Goal: Information Seeking & Learning: Learn about a topic

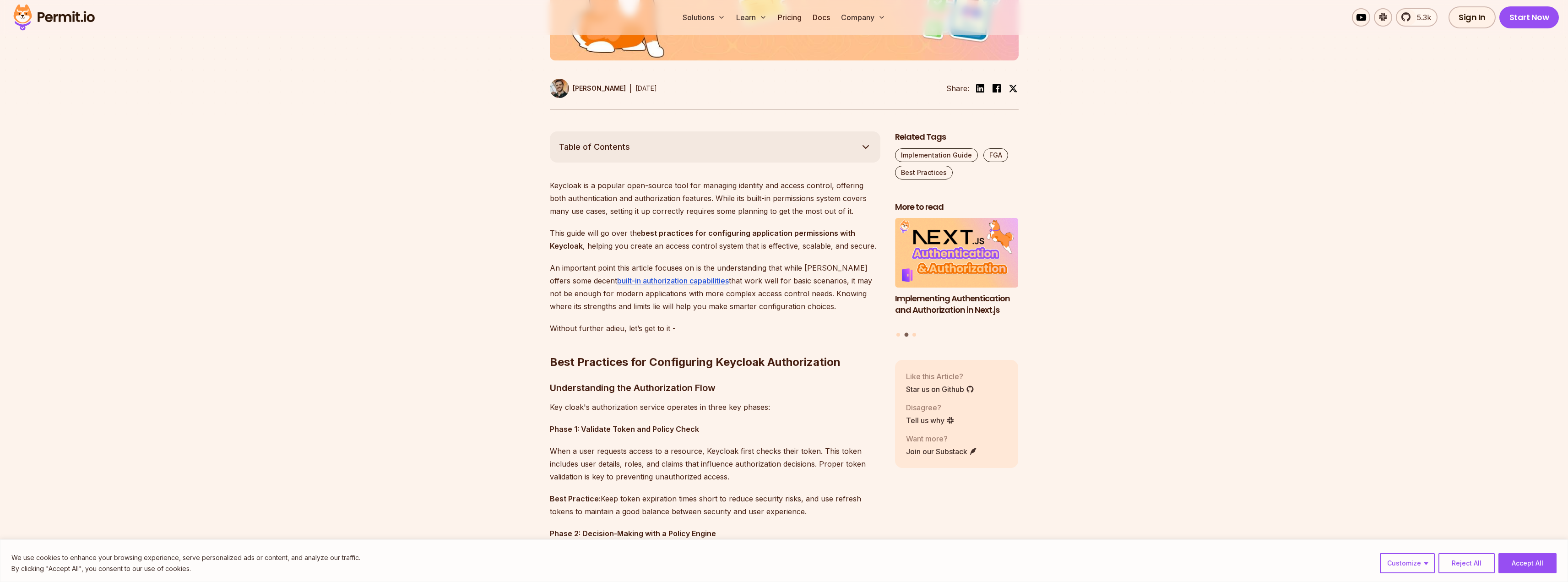
scroll to position [413, 0]
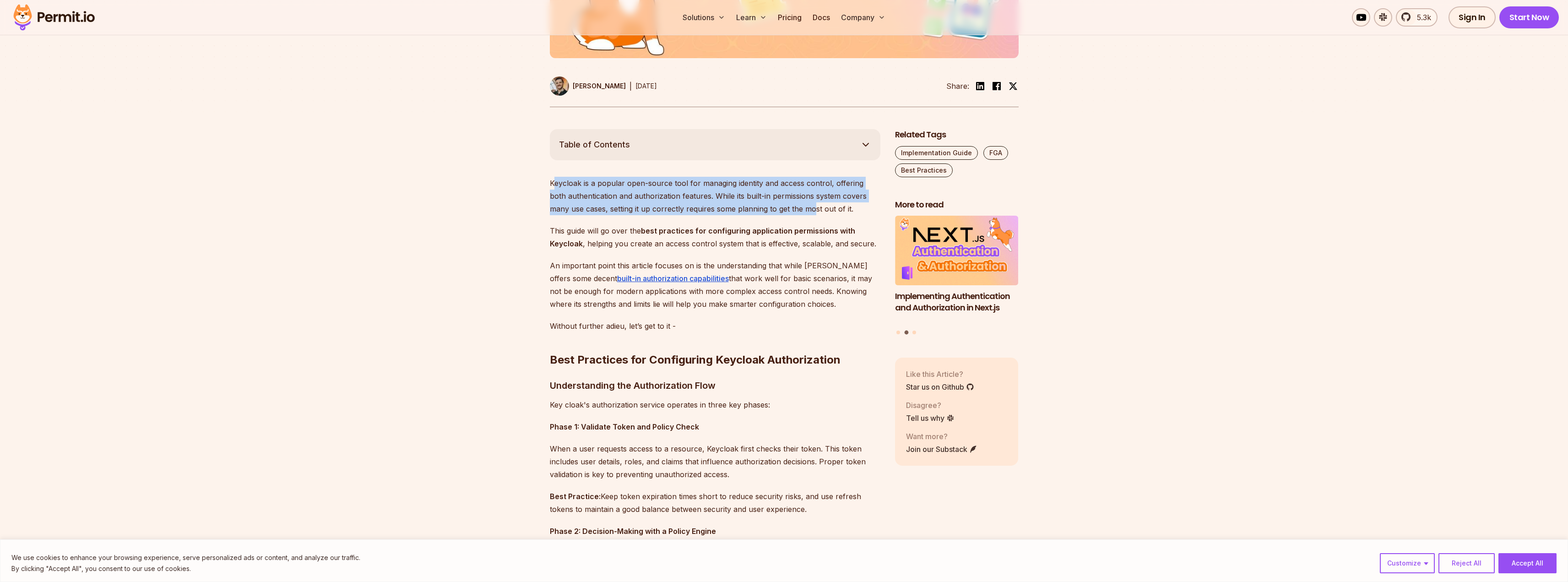
drag, startPoint x: 604, startPoint y: 188, endPoint x: 792, endPoint y: 204, distance: 188.7
click at [792, 204] on p "Keycloak is a popular open-source tool for managing identity and access control…" at bounding box center [715, 196] width 330 height 38
click at [671, 202] on p "Keycloak is a popular open-source tool for managing identity and access control…" at bounding box center [715, 196] width 330 height 38
drag, startPoint x: 848, startPoint y: 210, endPoint x: 505, endPoint y: 177, distance: 344.6
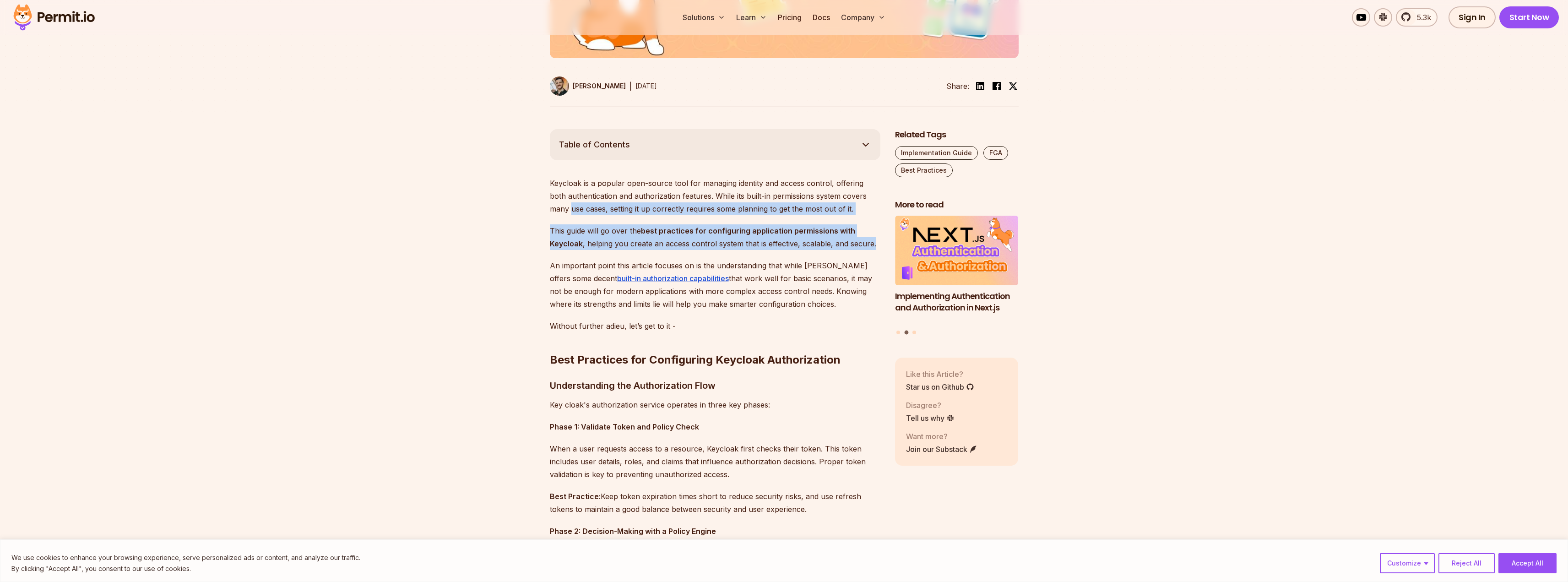
drag, startPoint x: 877, startPoint y: 250, endPoint x: 466, endPoint y: 210, distance: 412.9
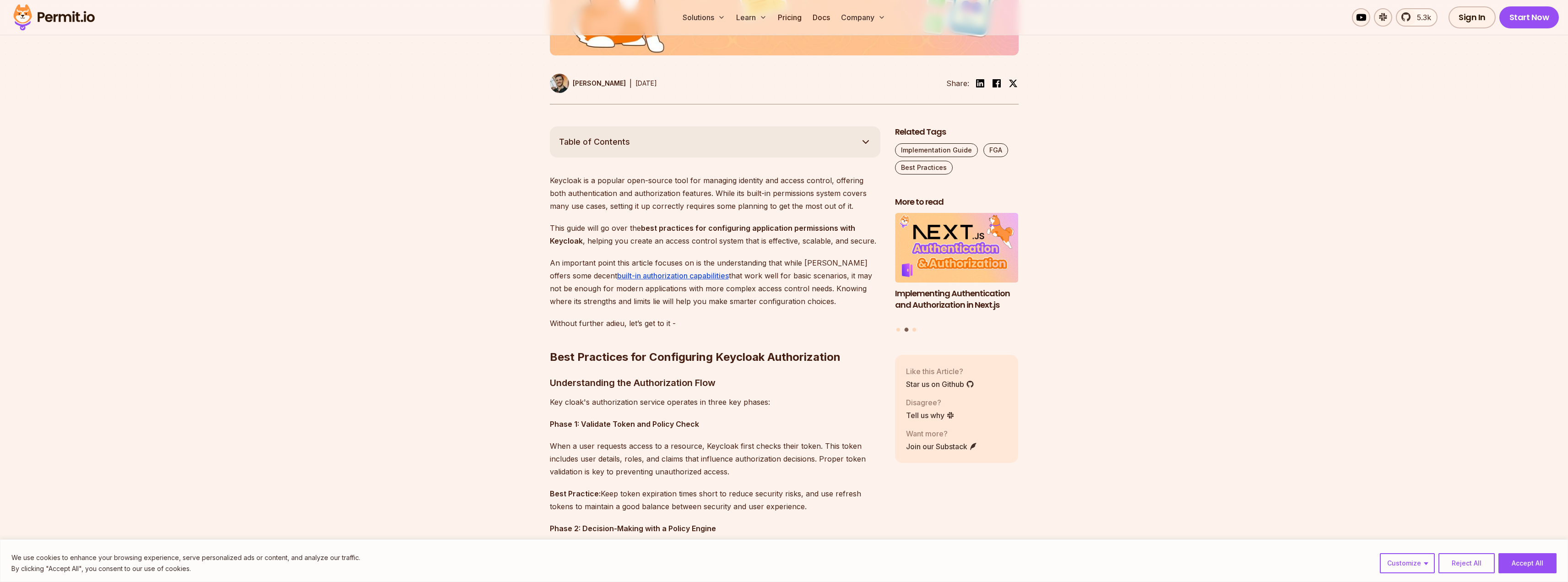
scroll to position [504, 0]
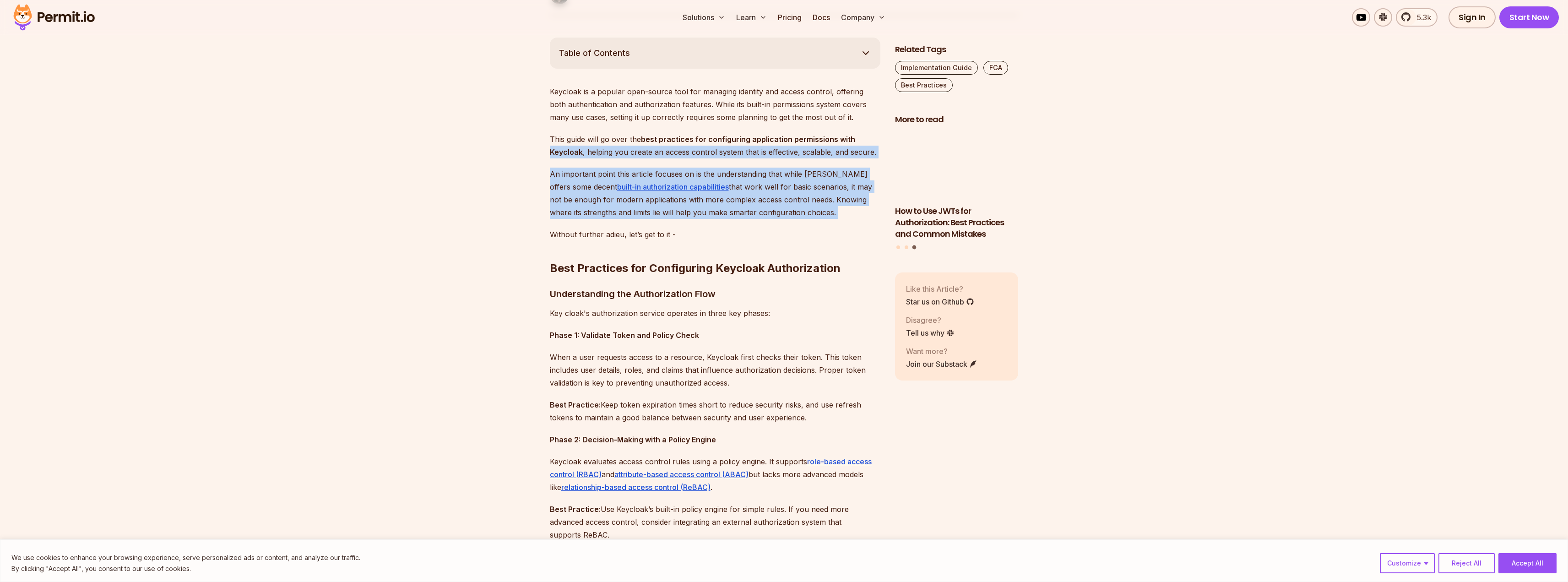
drag, startPoint x: 527, startPoint y: 156, endPoint x: 543, endPoint y: 226, distance: 71.8
drag, startPoint x: 505, startPoint y: 220, endPoint x: 506, endPoint y: 229, distance: 9.1
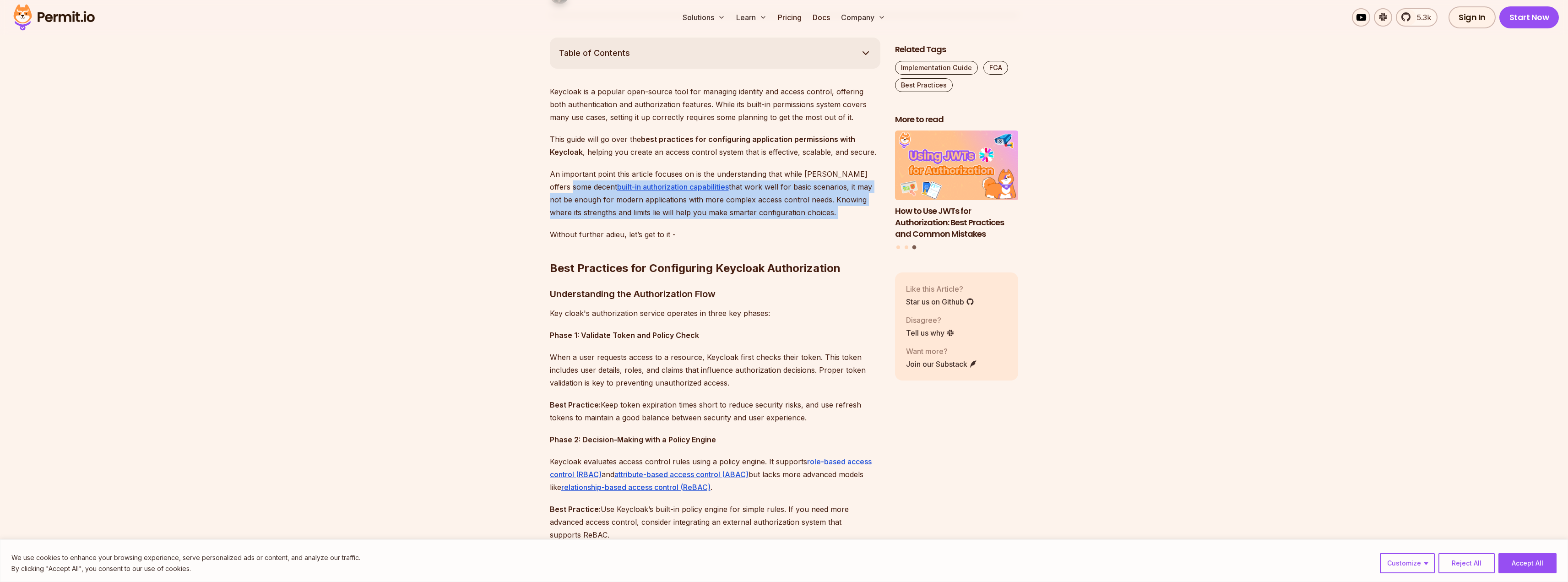
drag, startPoint x: 522, startPoint y: 183, endPoint x: 520, endPoint y: 224, distance: 41.0
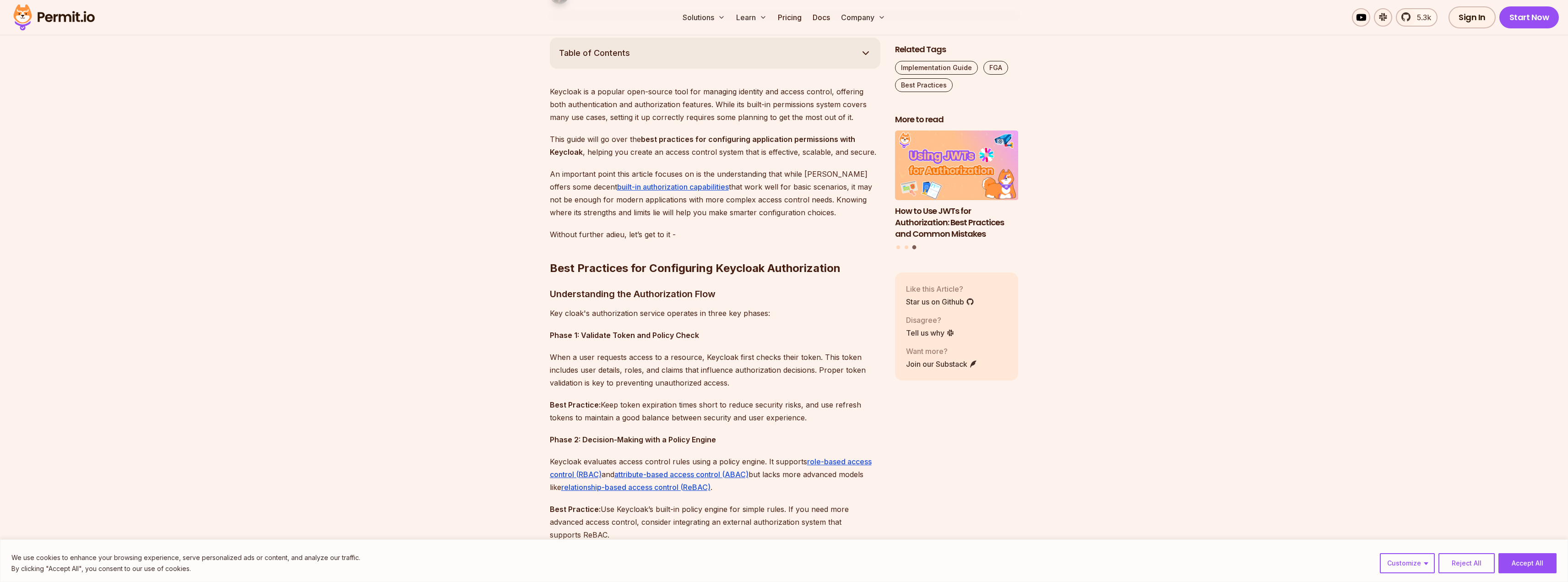
drag, startPoint x: 838, startPoint y: 216, endPoint x: 451, endPoint y: 175, distance: 389.2
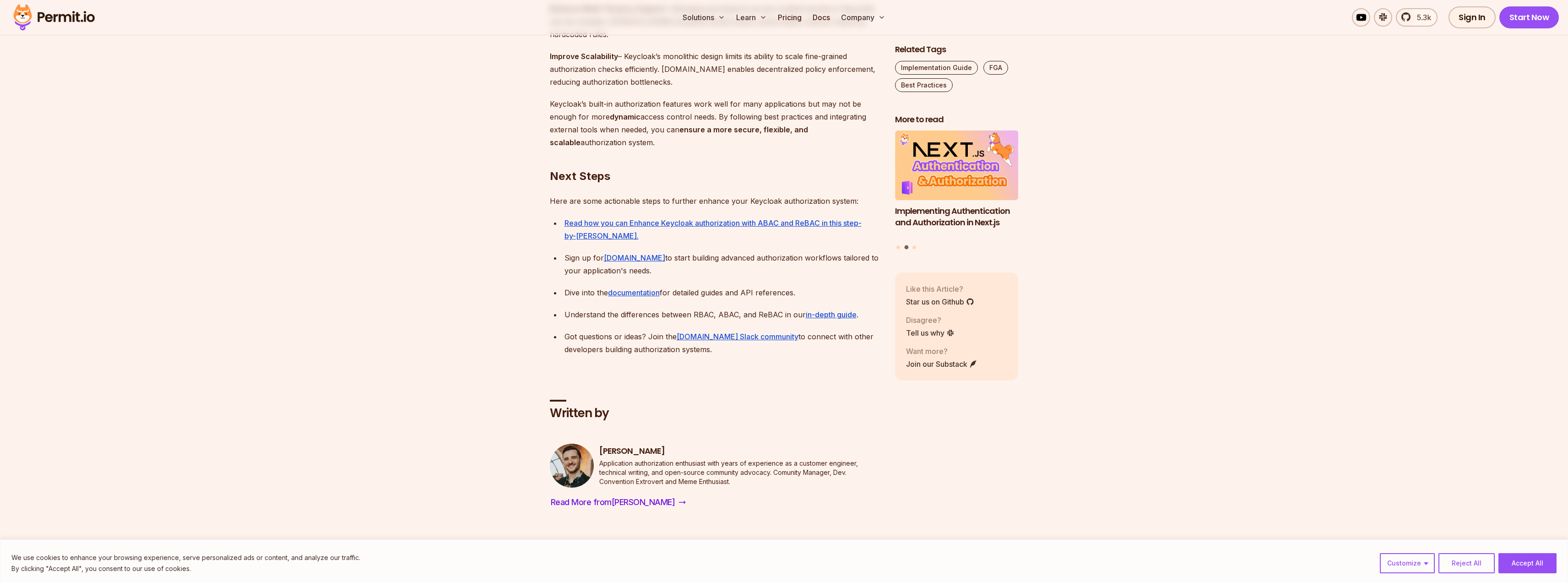
scroll to position [2715, 0]
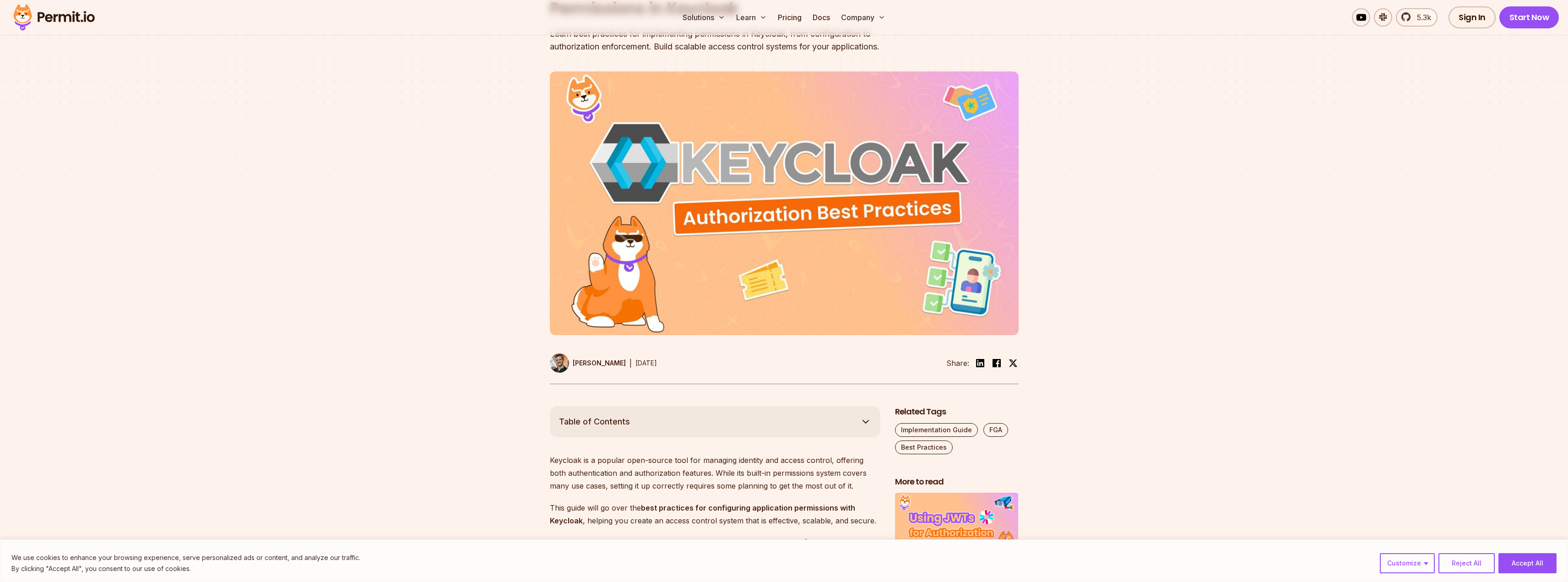
scroll to position [0, 0]
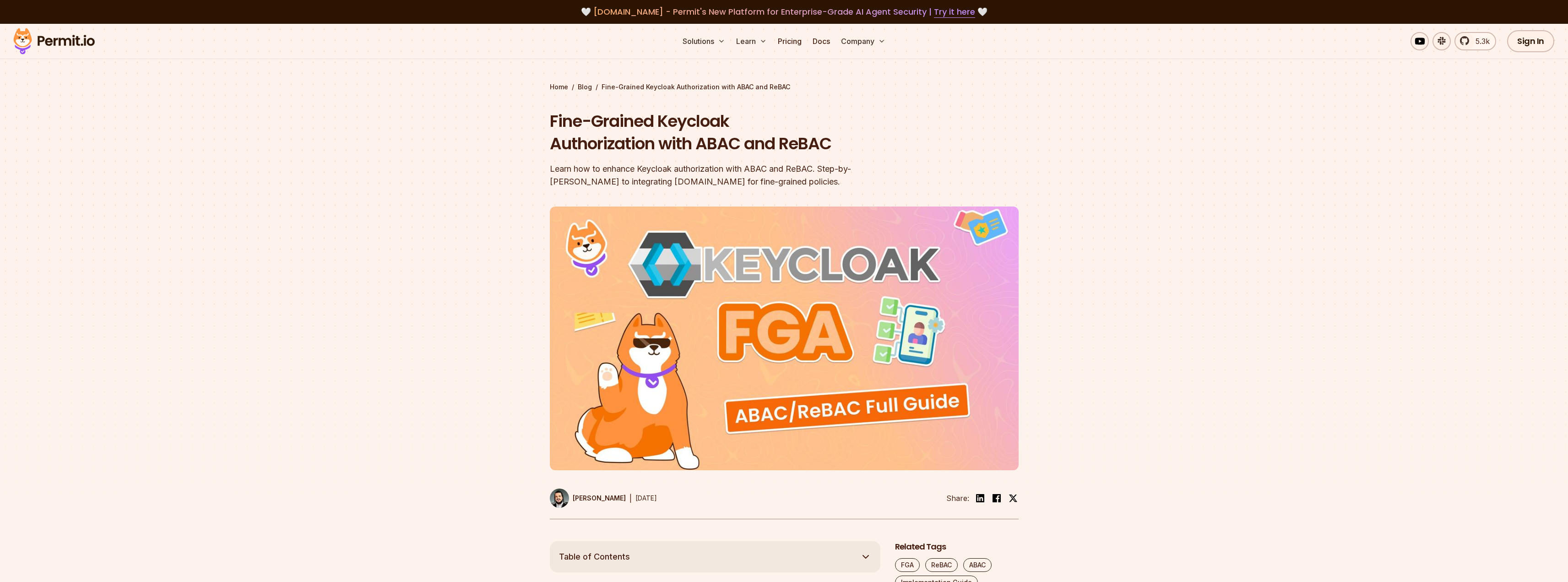
click at [1226, 168] on section "Home / Blog / Fine-Grained Keycloak Authorization with ABAC and ReBAC Fine-Grai…" at bounding box center [784, 283] width 1568 height 518
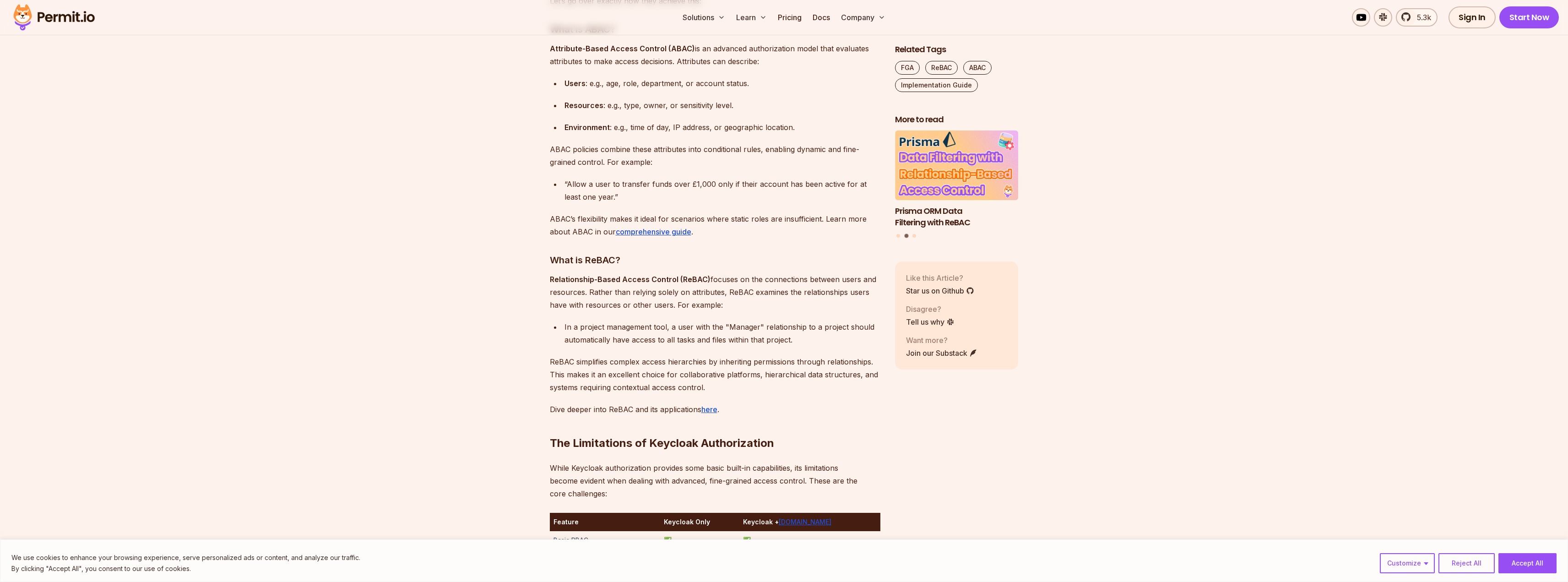
scroll to position [1466, 0]
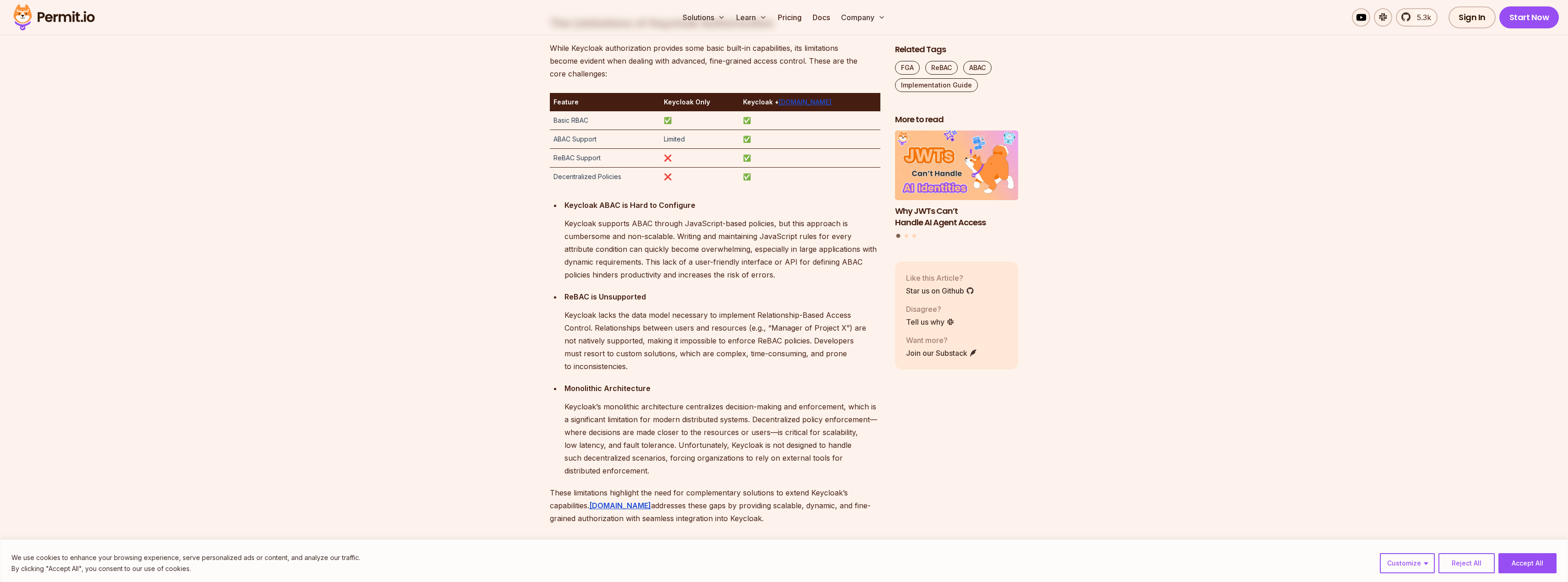
scroll to position [1557, 0]
